Goal: Navigation & Orientation: Understand site structure

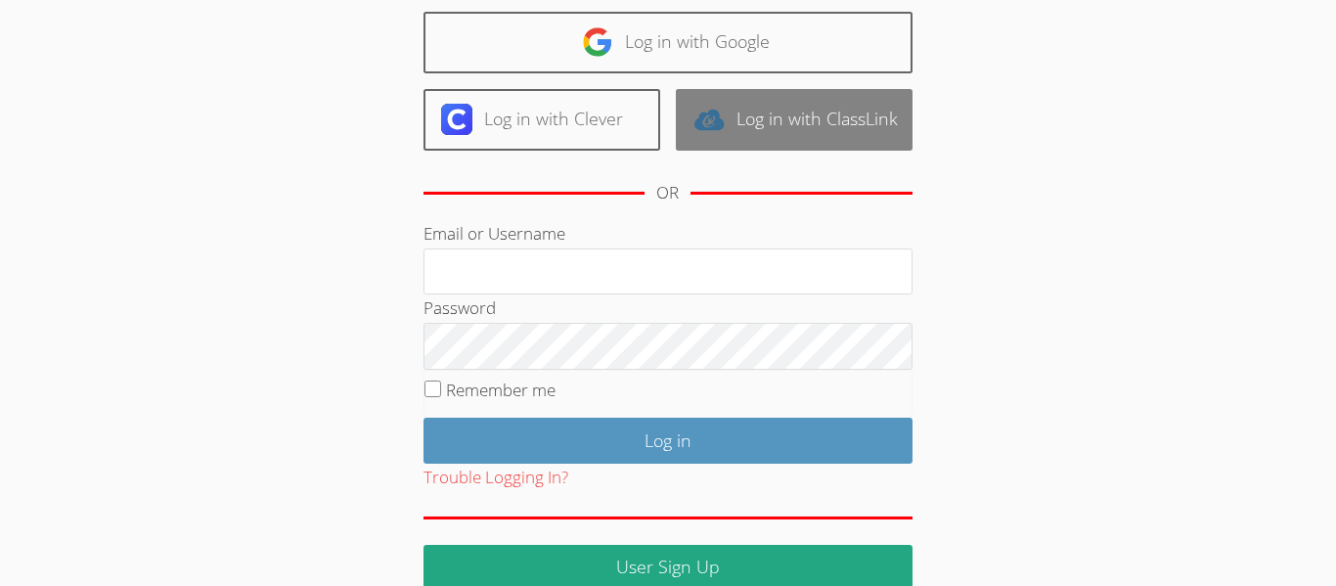
scroll to position [148, 0]
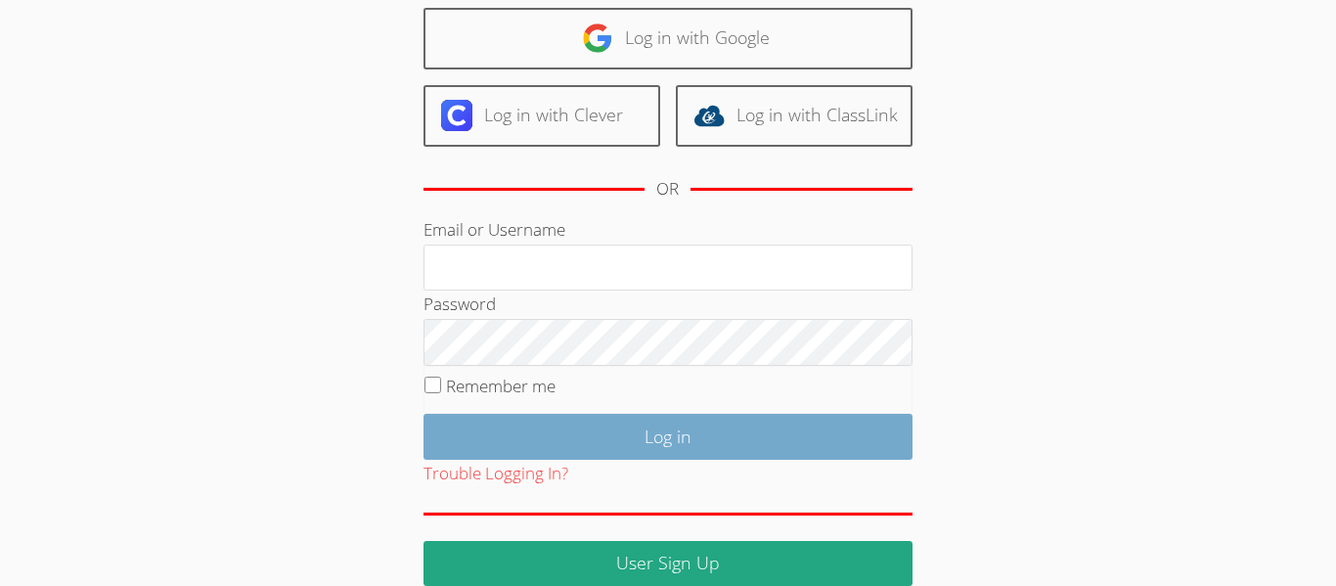
type input "kpuli8058@ssfusd.org"
click at [824, 441] on input "Log in" at bounding box center [667, 437] width 489 height 46
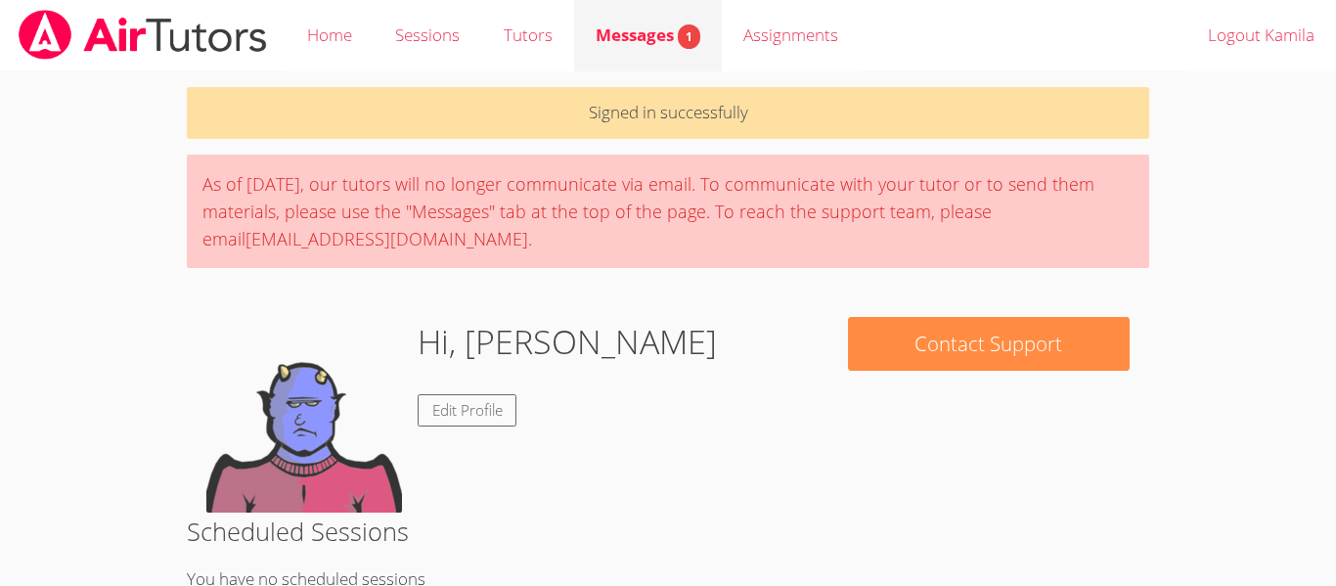
click at [686, 51] on link "Messages 1" at bounding box center [648, 35] width 148 height 71
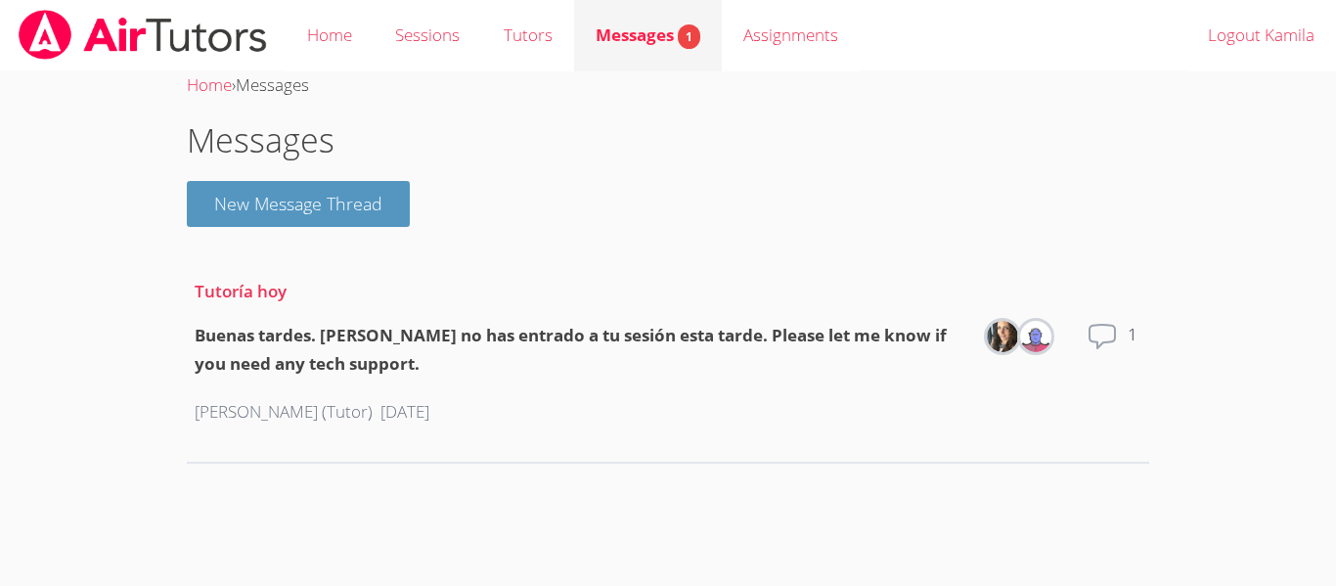
click at [605, 33] on span "Messages 1" at bounding box center [648, 34] width 105 height 22
click at [519, 47] on link "Tutors" at bounding box center [527, 35] width 92 height 71
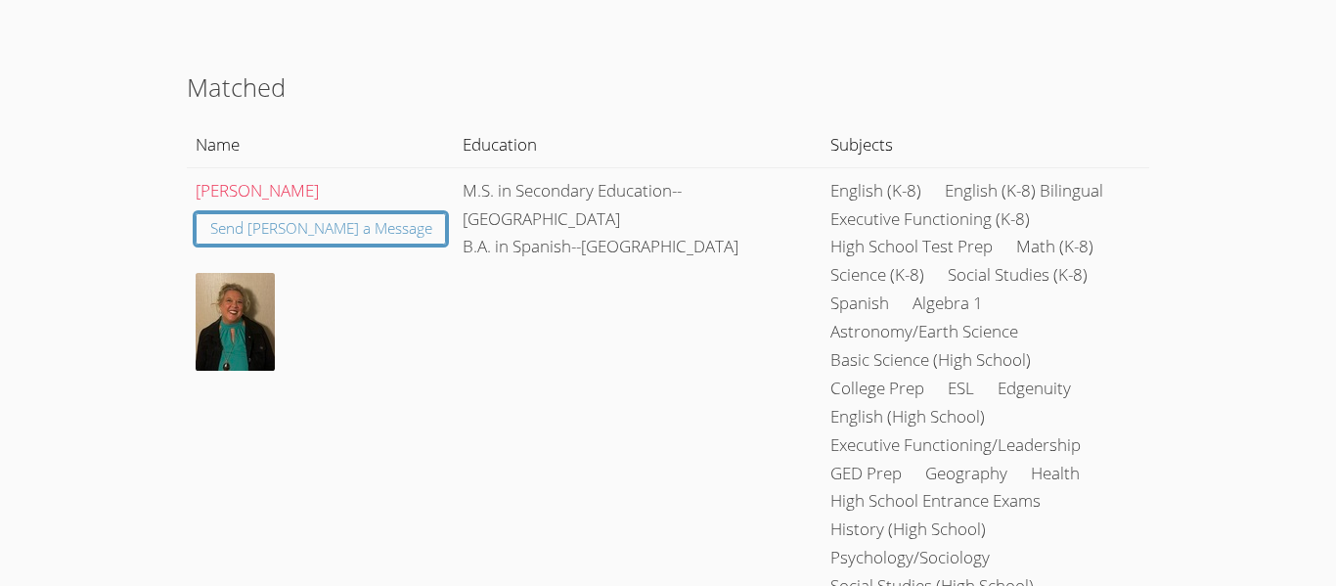
scroll to position [163, 0]
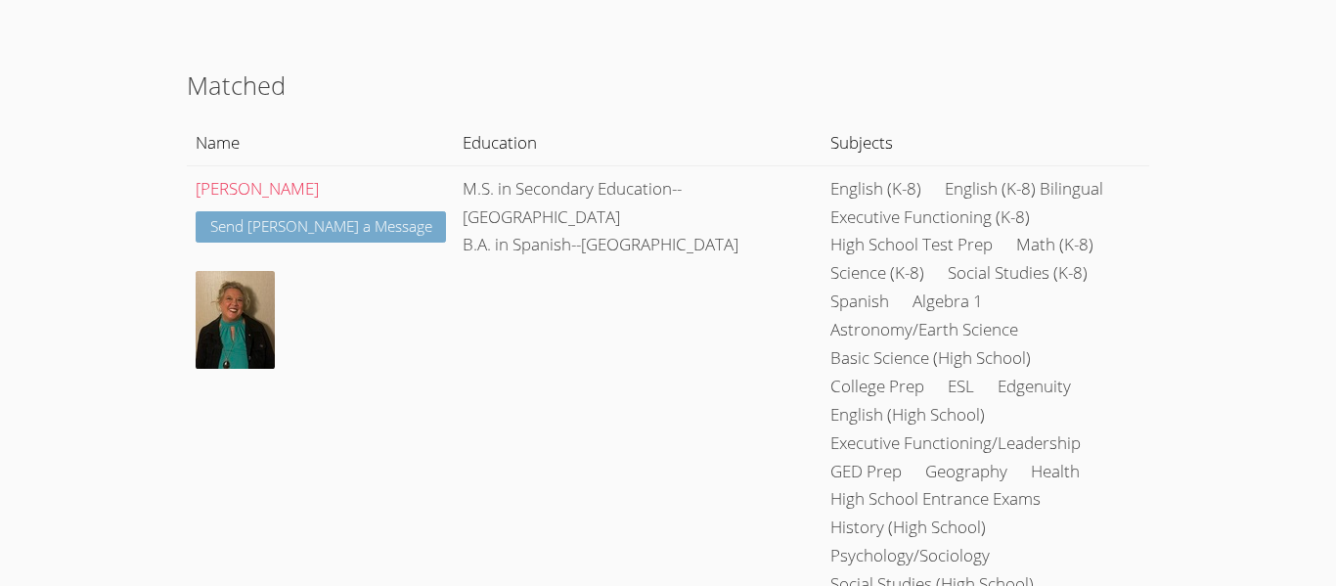
click at [326, 232] on link "Send [PERSON_NAME] a Message" at bounding box center [321, 227] width 251 height 32
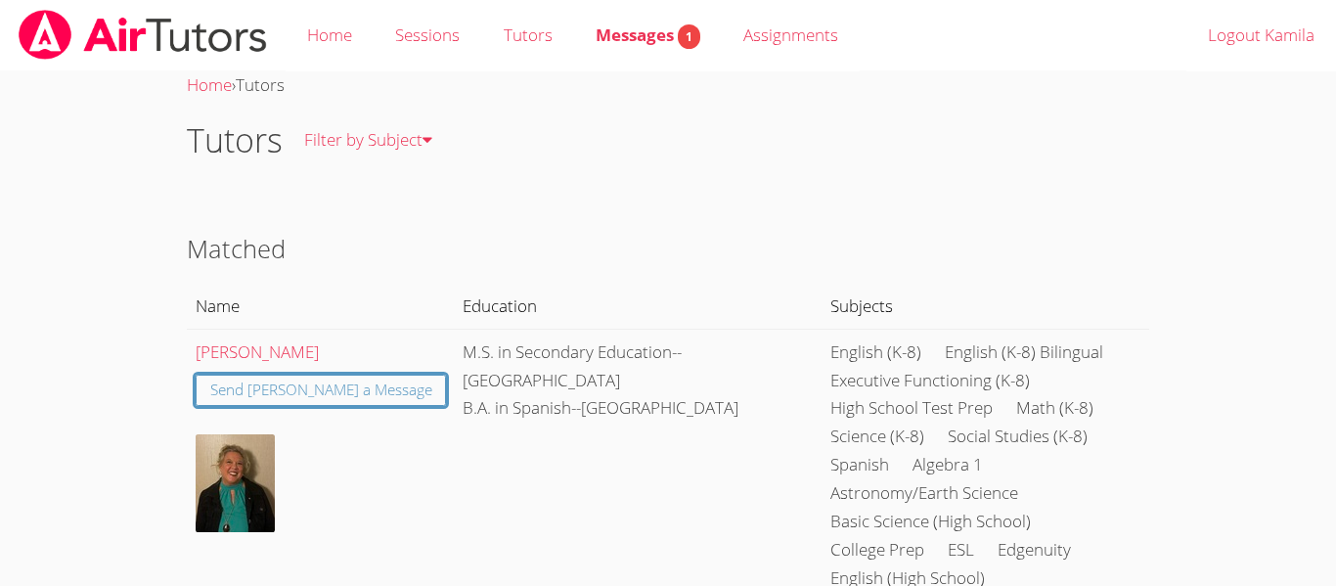
scroll to position [163, 0]
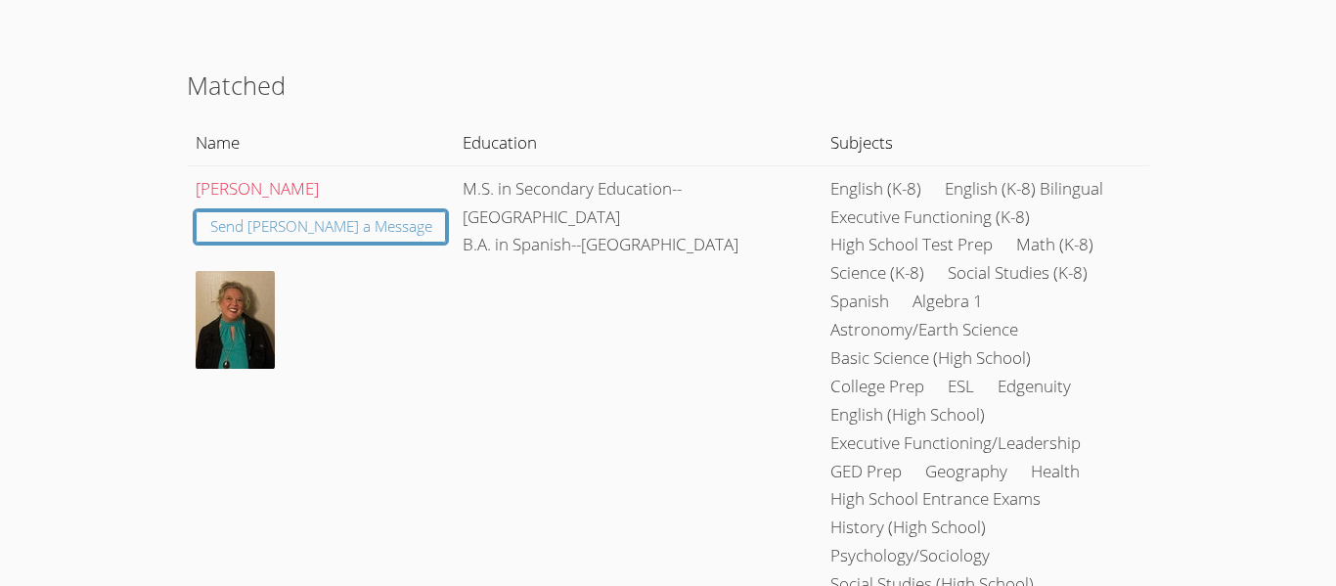
click at [538, 425] on td "M.S. in Secondary Education--[GEOGRAPHIC_DATA] B.A. in Spanish--[GEOGRAPHIC_DAT…" at bounding box center [638, 428] width 367 height 526
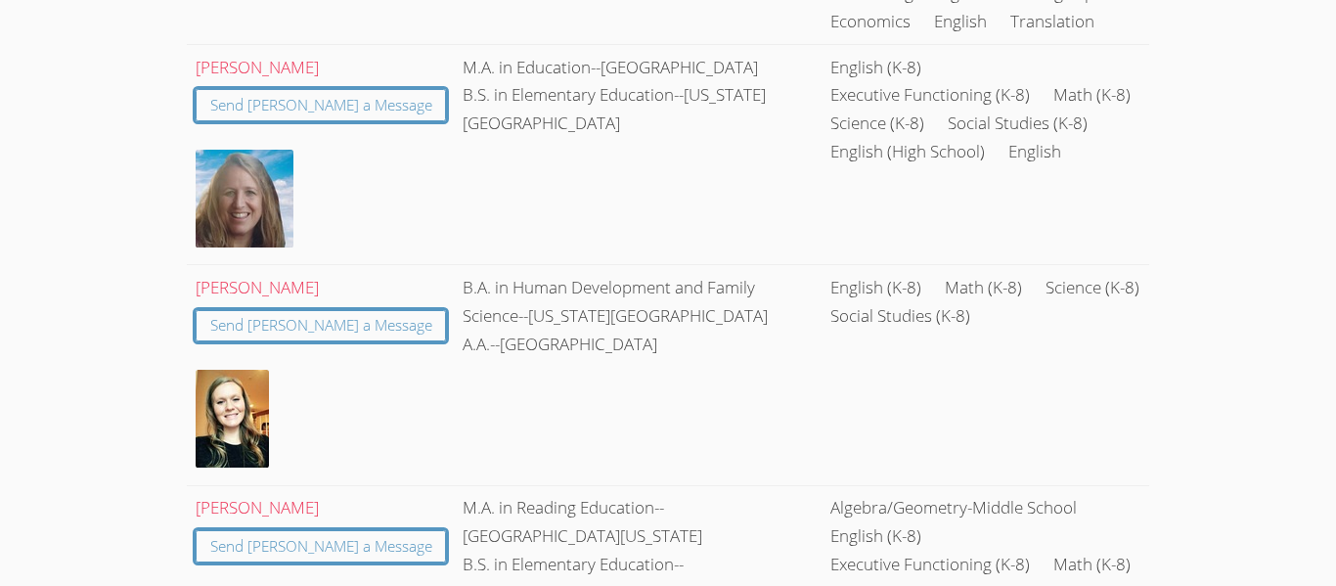
scroll to position [0, 0]
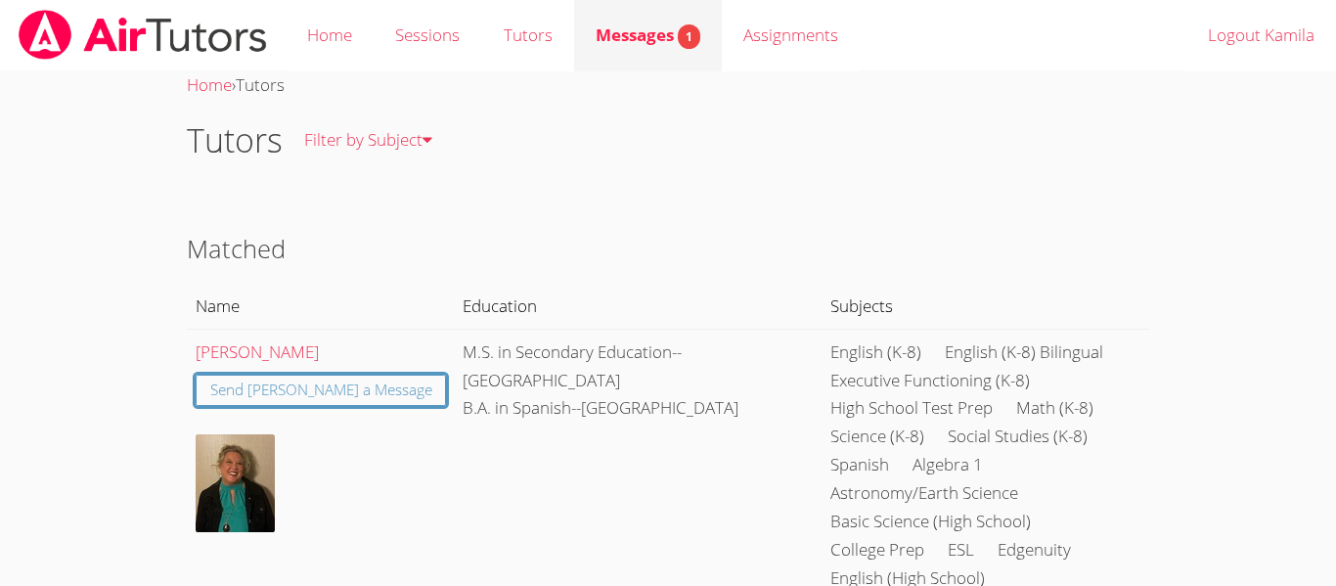
click at [593, 52] on link "Messages 1" at bounding box center [648, 35] width 148 height 71
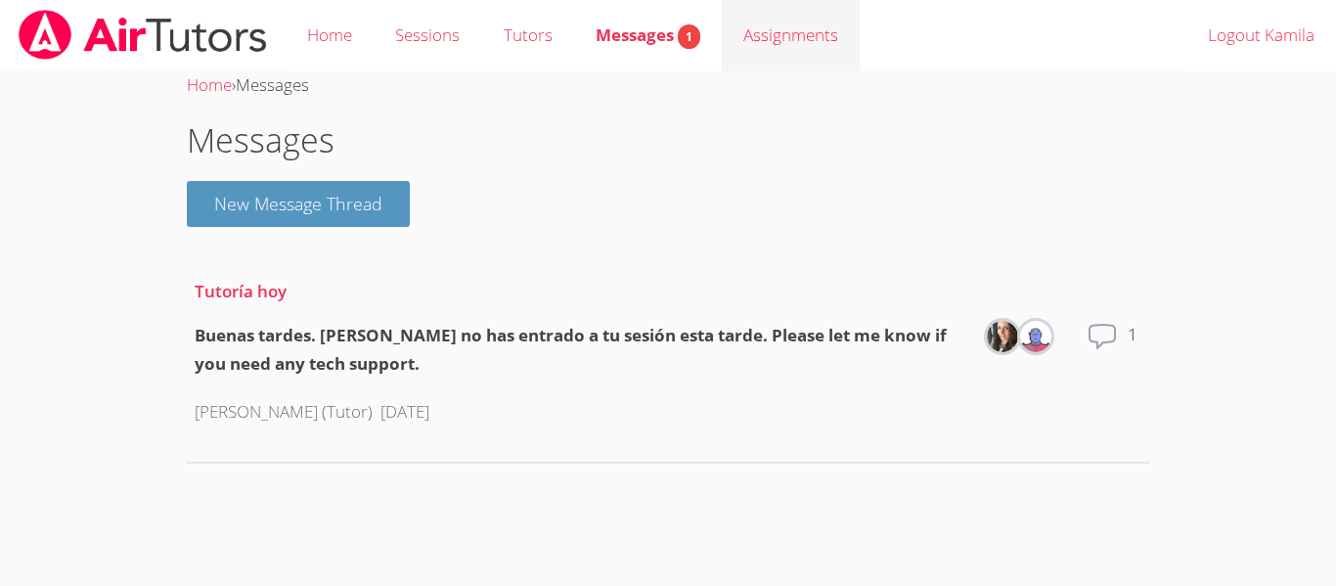
click at [742, 24] on link "Assignments" at bounding box center [791, 35] width 138 height 71
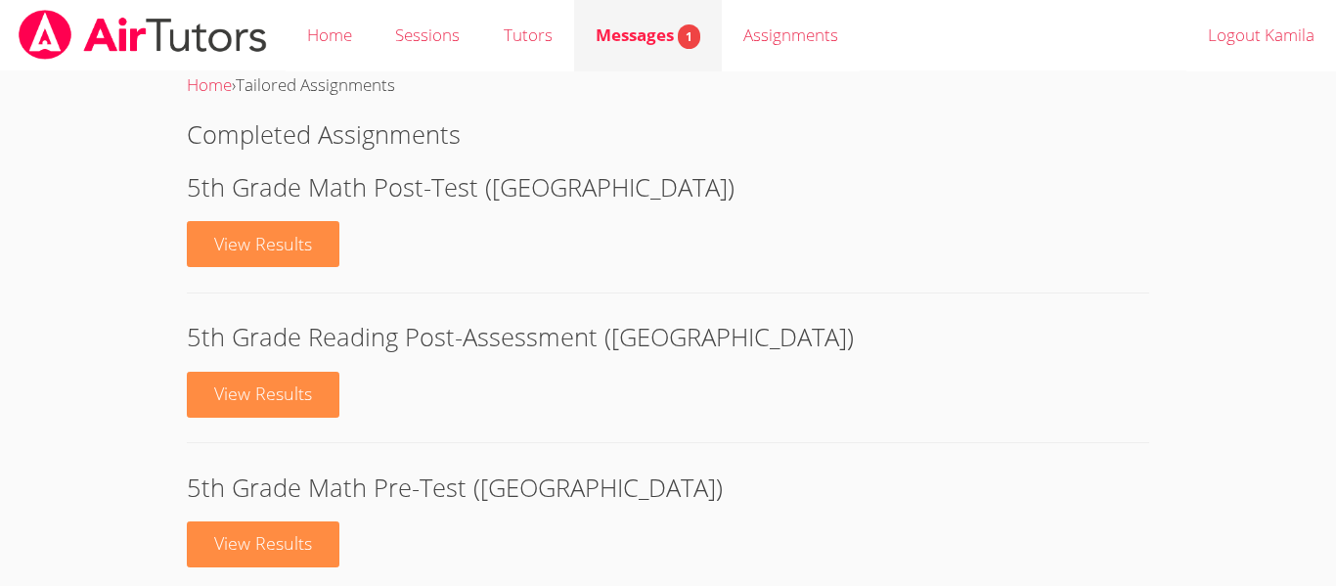
click at [667, 36] on span "Messages 1" at bounding box center [648, 34] width 105 height 22
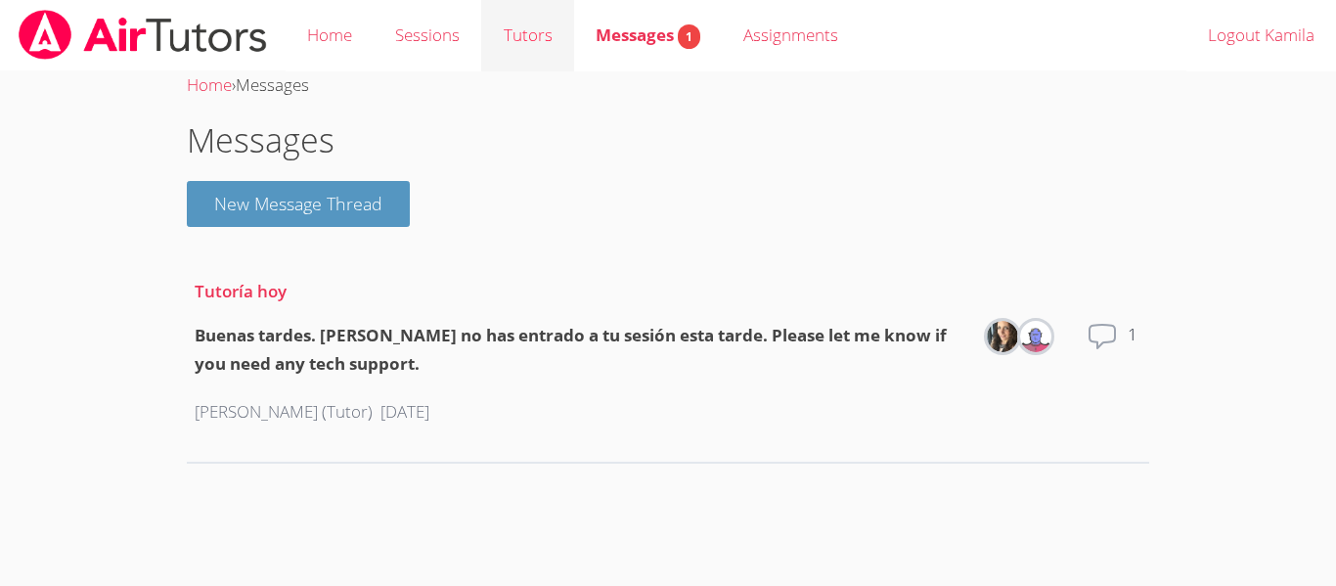
click at [533, 39] on link "Tutors" at bounding box center [527, 35] width 92 height 71
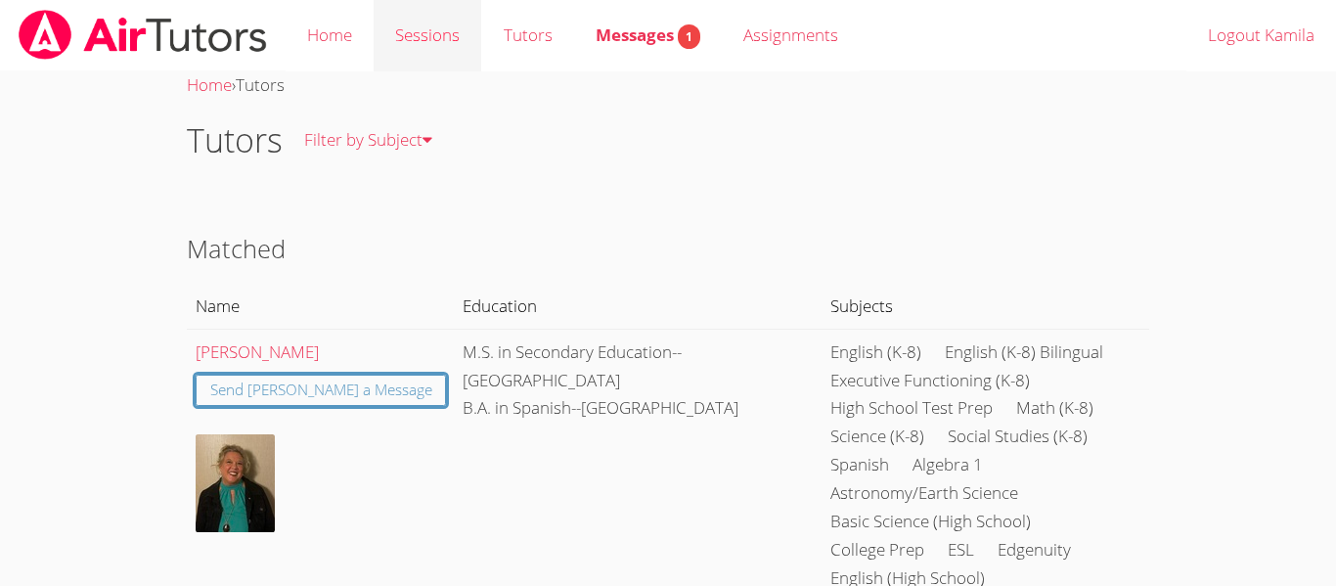
click at [452, 54] on link "Sessions" at bounding box center [428, 35] width 108 height 71
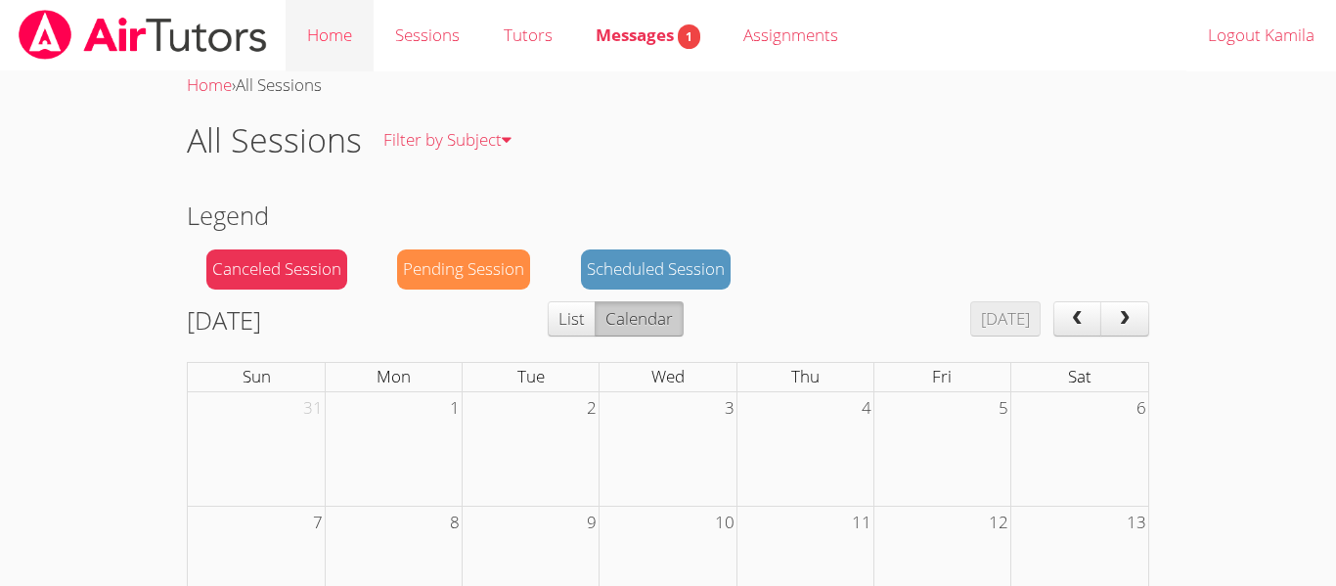
click at [336, 32] on link "Home" at bounding box center [330, 35] width 88 height 71
